Goal: Information Seeking & Learning: Learn about a topic

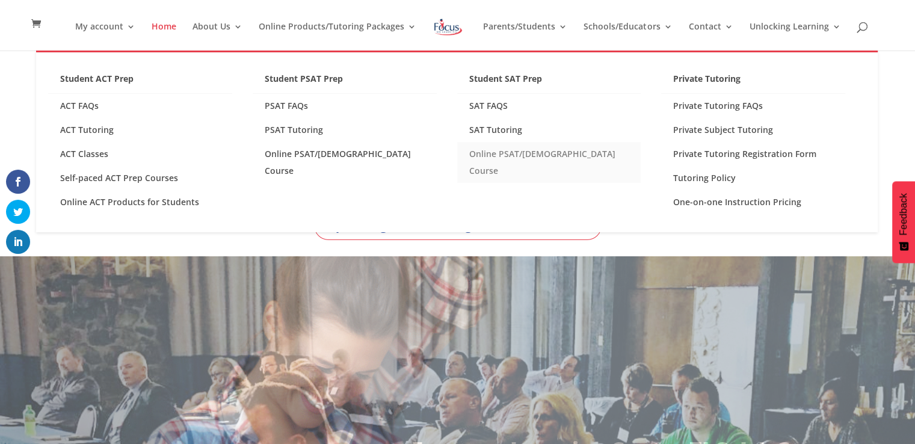
click at [496, 153] on link "Online PSAT/[DEMOGRAPHIC_DATA] Course" at bounding box center [549, 162] width 184 height 41
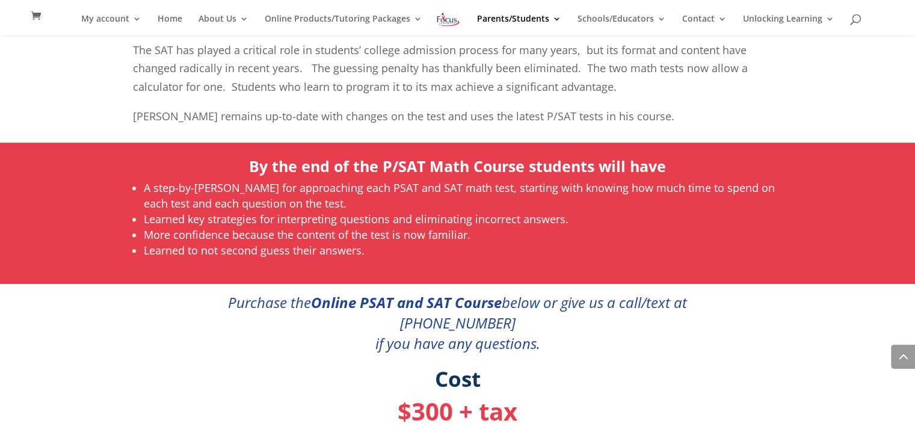
scroll to position [674, 0]
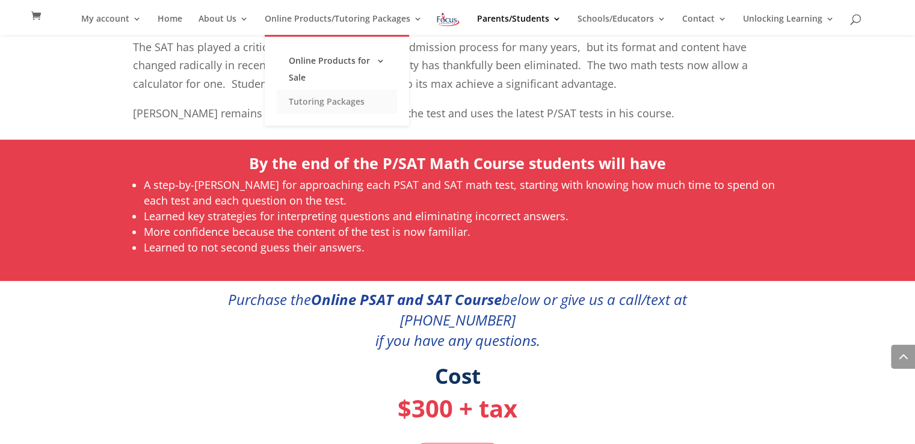
click at [304, 101] on link "Tutoring Packages" at bounding box center [337, 102] width 120 height 24
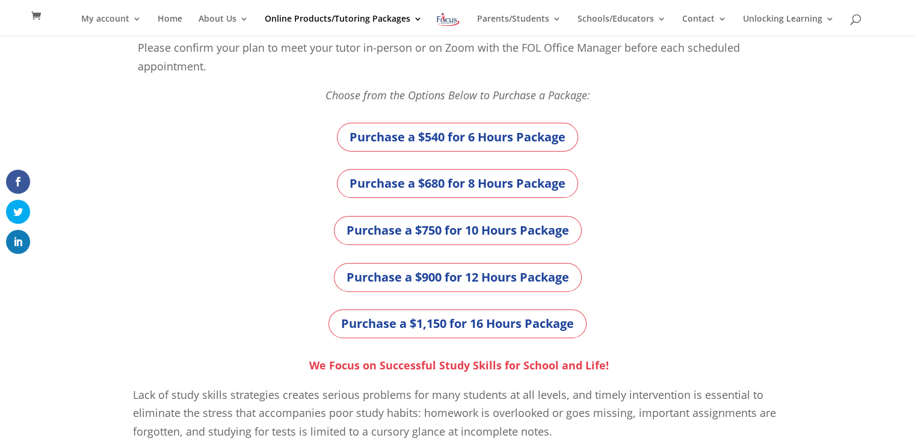
scroll to position [349, 0]
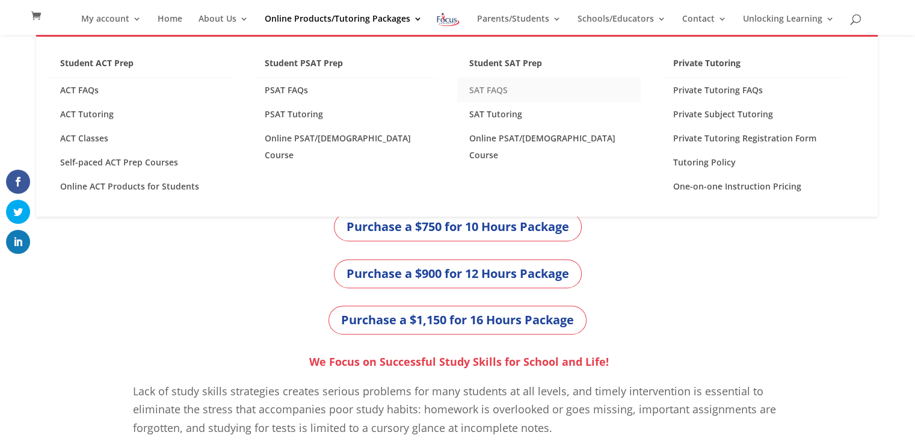
click at [500, 86] on link "SAT FAQS" at bounding box center [549, 90] width 184 height 24
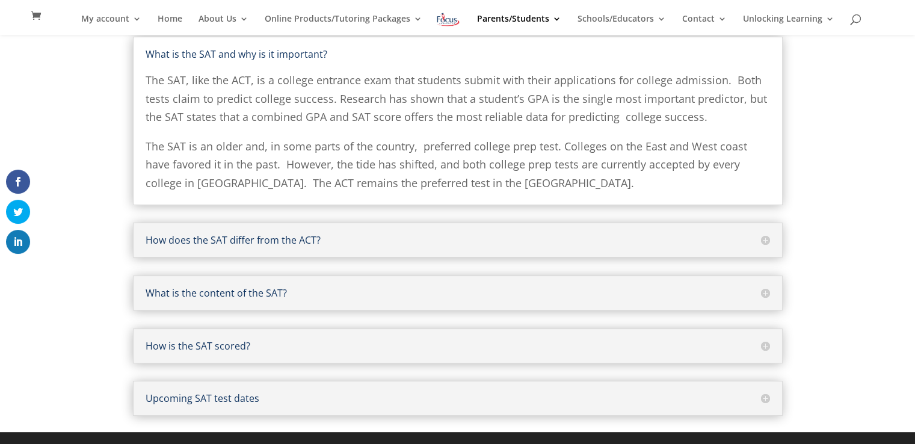
scroll to position [142, 0]
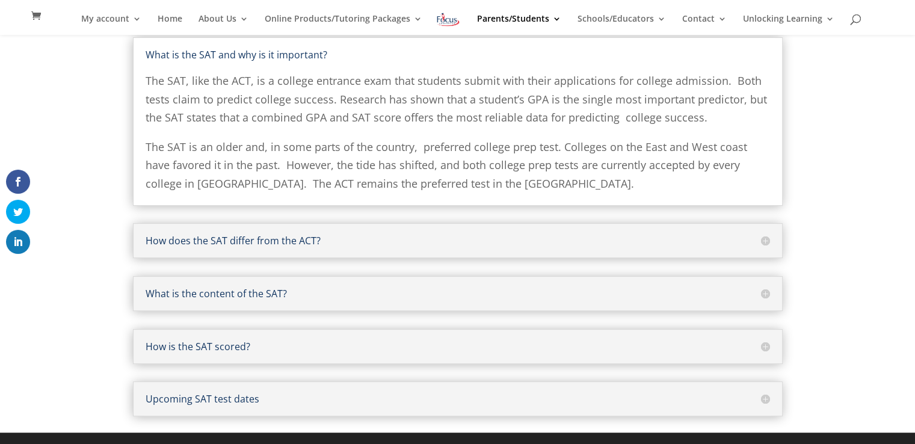
click at [760, 244] on h5 "How does the SAT differ from the ACT?" at bounding box center [458, 241] width 624 height 10
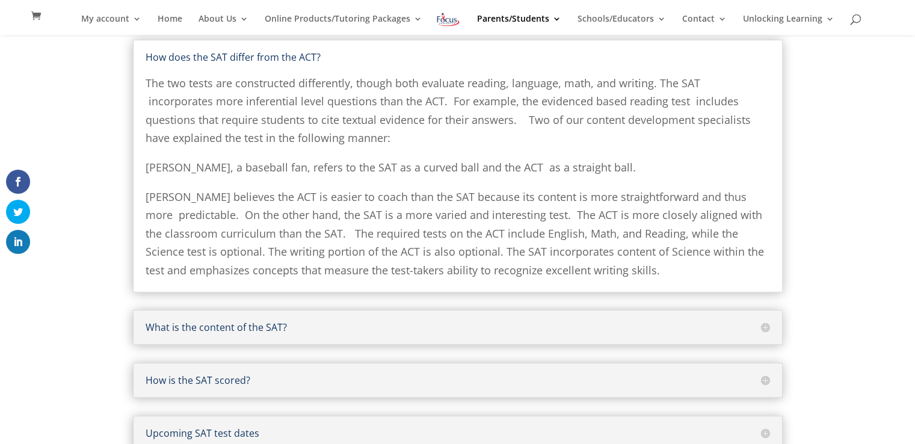
scroll to position [226, 0]
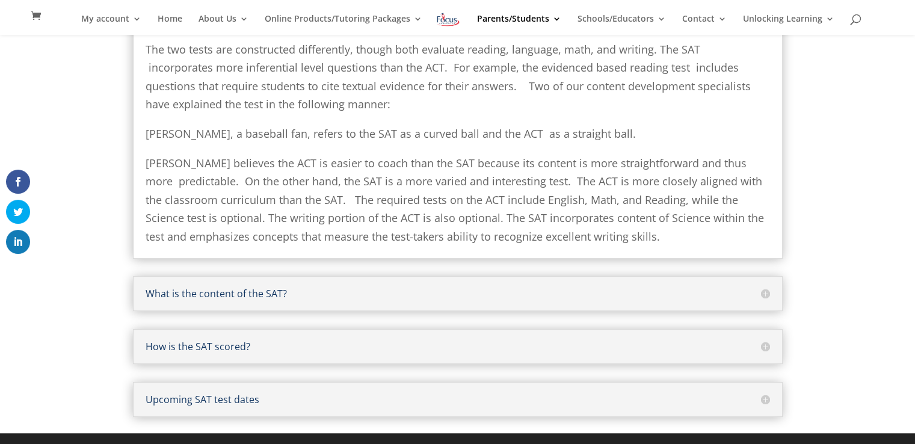
click at [766, 294] on h5 "What is the content of the SAT?" at bounding box center [458, 294] width 624 height 10
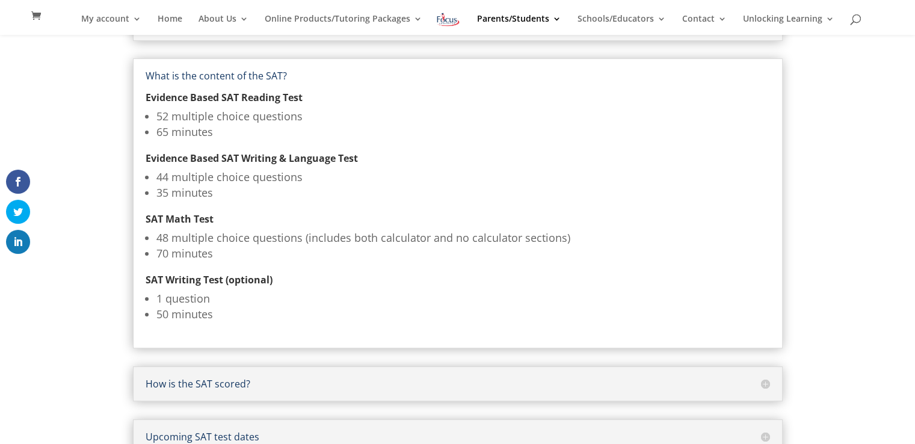
scroll to position [263, 0]
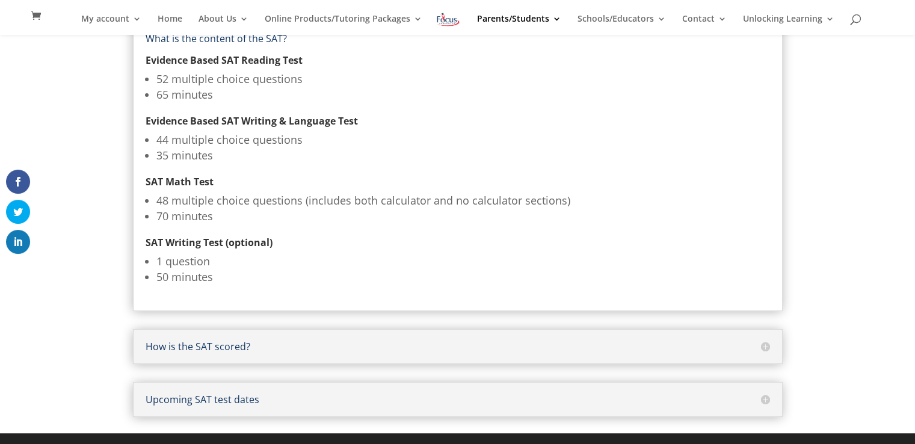
click at [765, 348] on h5 "How is the SAT scored?" at bounding box center [458, 347] width 624 height 10
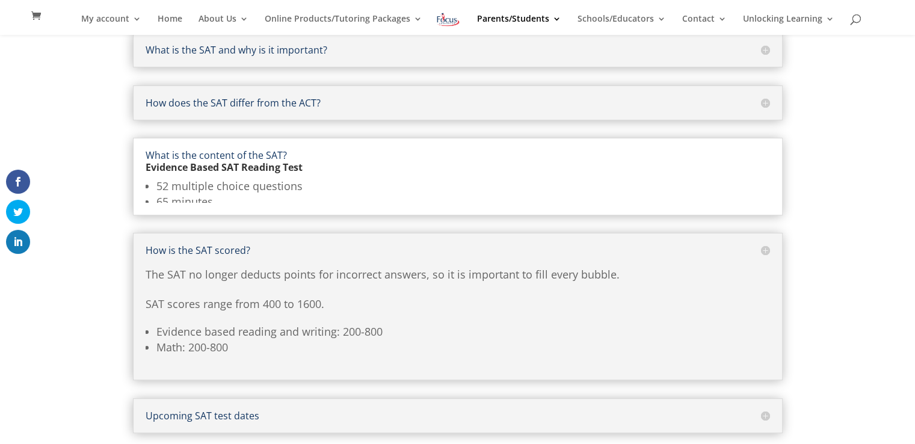
scroll to position [142, 0]
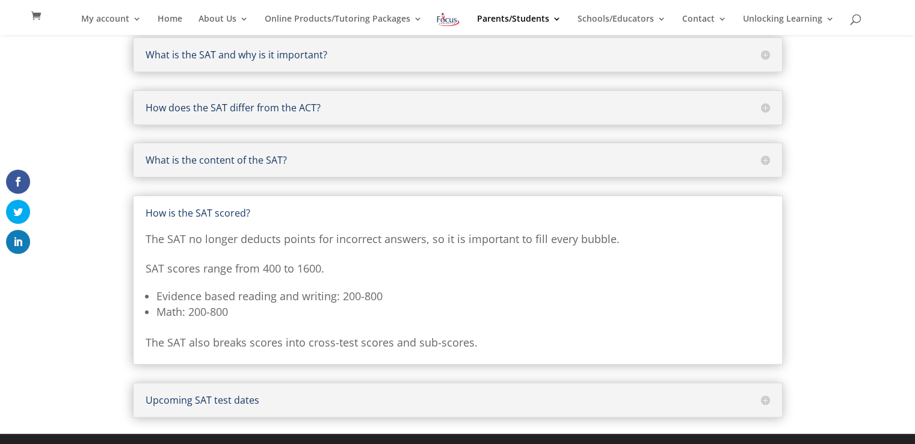
click at [768, 398] on h5 "Upcoming SAT test dates" at bounding box center [458, 400] width 624 height 10
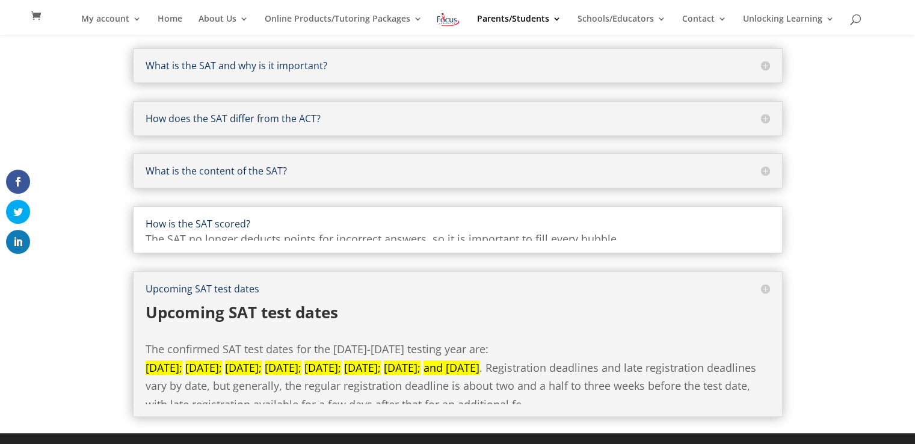
scroll to position [130, 0]
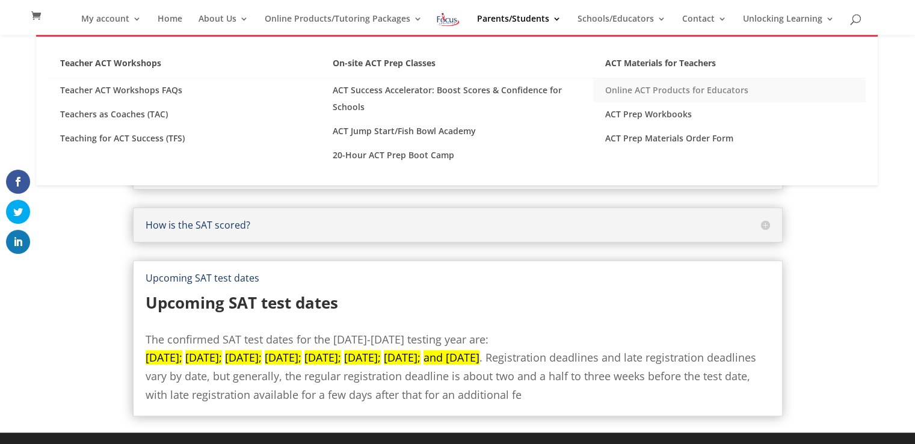
click at [643, 85] on link "Online ACT Products for Educators" at bounding box center [729, 90] width 272 height 24
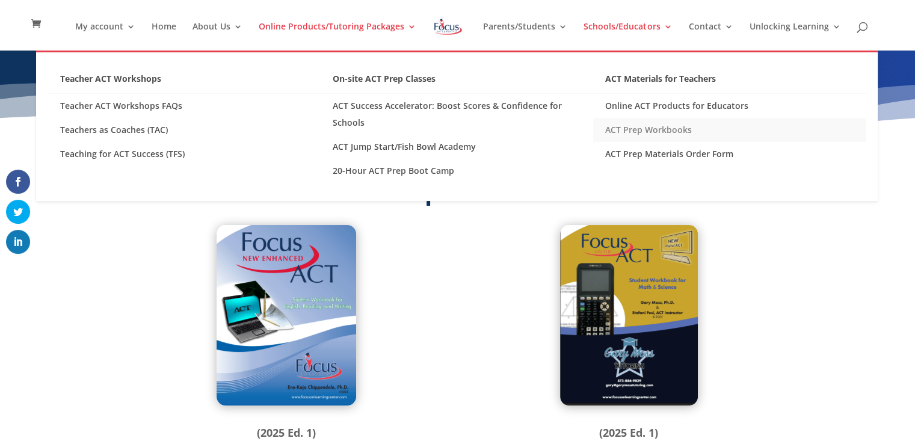
click at [636, 125] on link "ACT Prep Workbooks" at bounding box center [729, 130] width 272 height 24
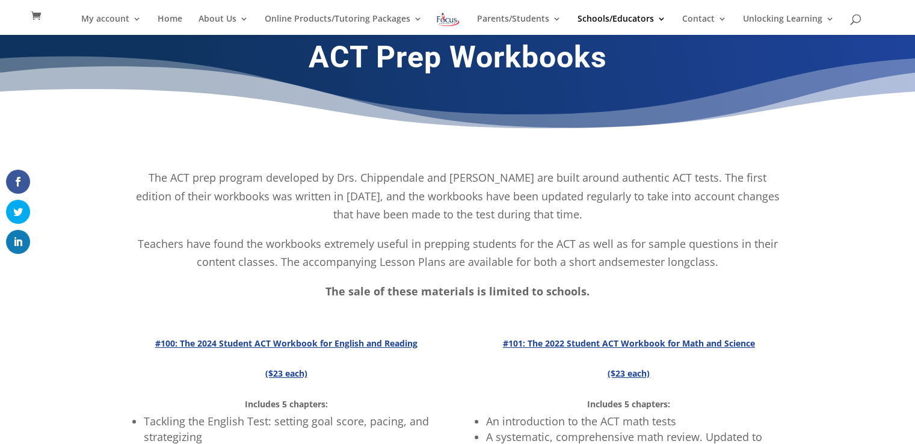
scroll to position [3, 0]
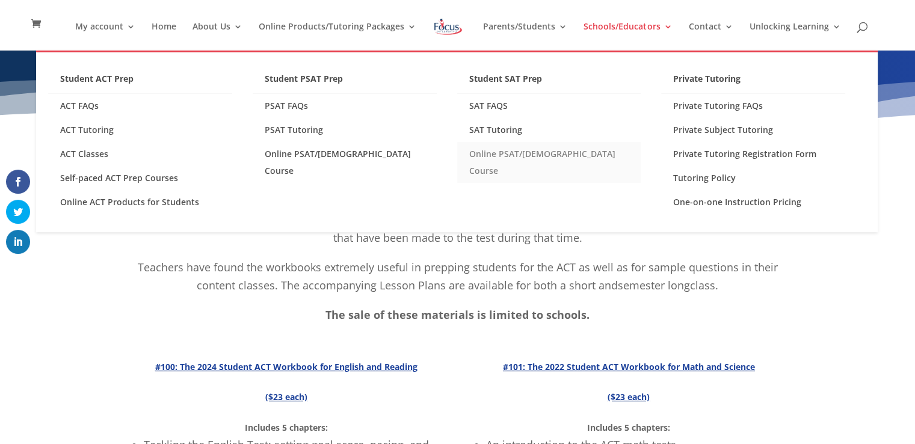
click at [490, 153] on link "Online PSAT/[DEMOGRAPHIC_DATA] Course" at bounding box center [549, 162] width 184 height 41
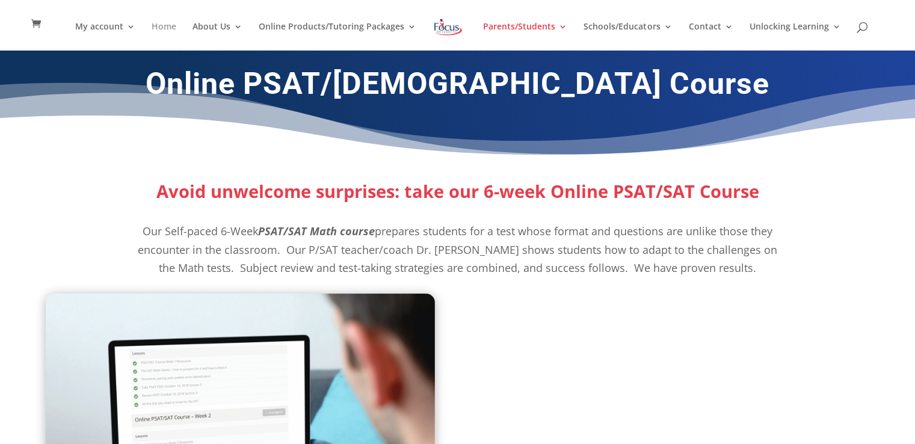
click at [175, 22] on link "Home" at bounding box center [164, 36] width 25 height 28
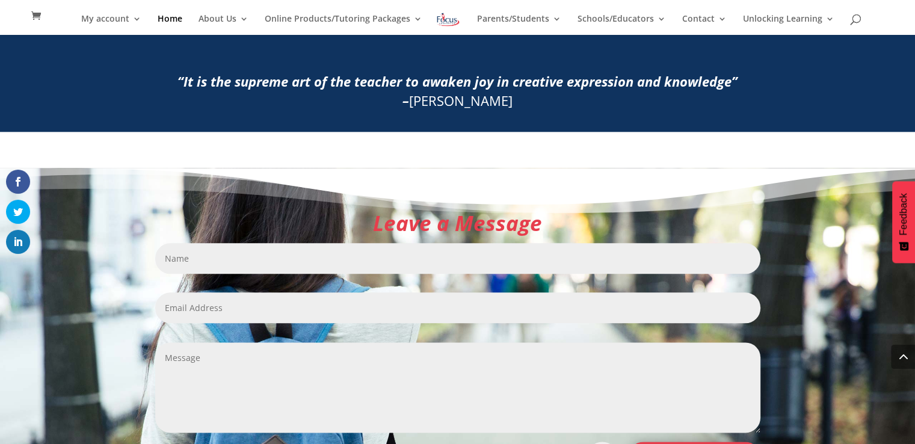
scroll to position [1473, 0]
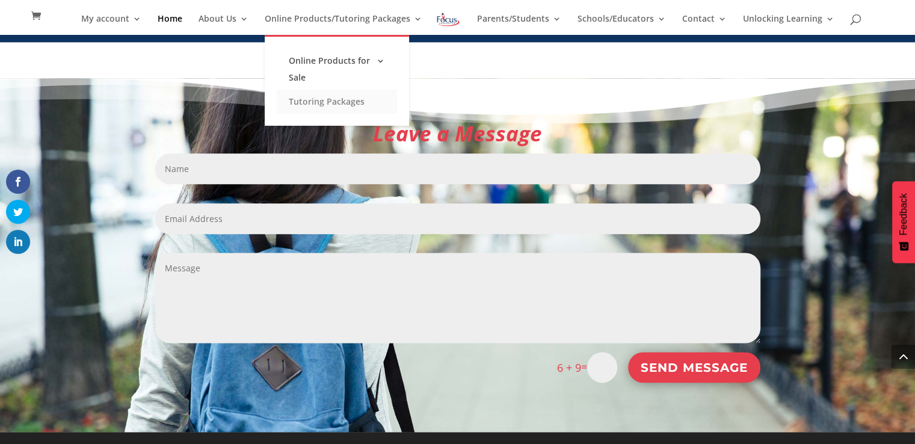
click at [342, 100] on link "Tutoring Packages" at bounding box center [337, 102] width 120 height 24
